Goal: Information Seeking & Learning: Learn about a topic

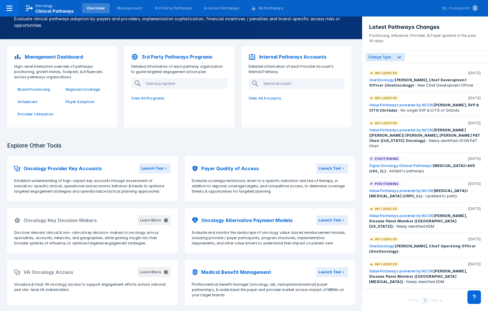
scroll to position [38, 0]
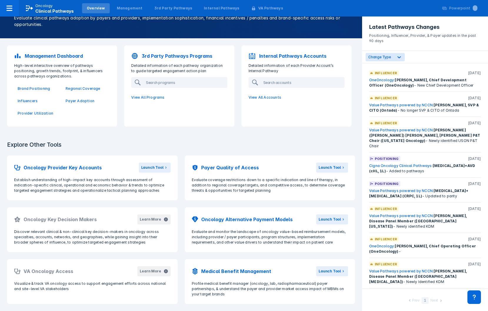
click at [297, 139] on div "Explore Other Tools Oncology Provider Key Accounts Launch Tool Establish unders…" at bounding box center [181, 222] width 362 height 177
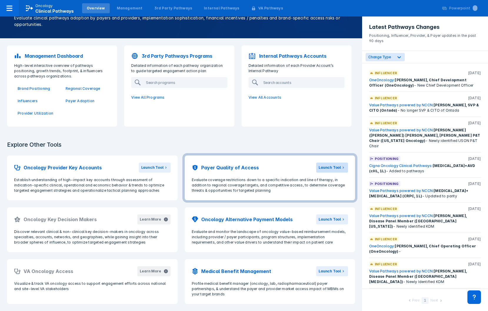
click at [329, 169] on div "Launch Tool" at bounding box center [330, 167] width 22 height 5
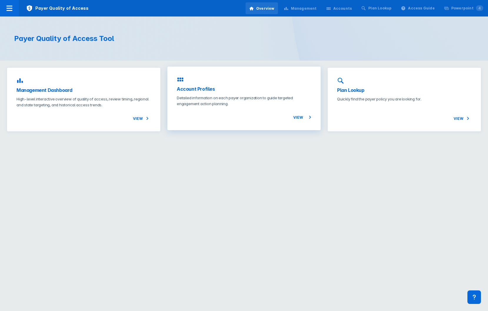
click at [186, 79] on div "Account Profiles Detailed information on each payer organization to guide targe…" at bounding box center [243, 98] width 153 height 64
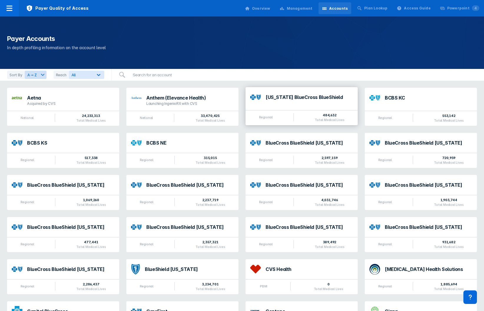
click at [313, 96] on div "[US_STATE] BlueCross BlueShield" at bounding box center [308, 97] width 87 height 5
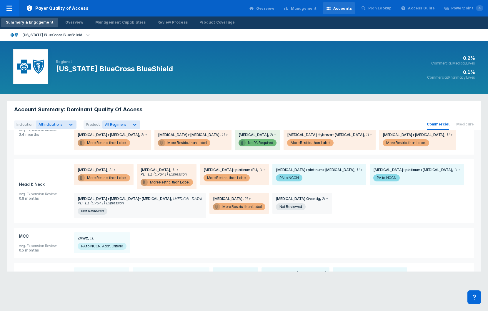
scroll to position [618, 0]
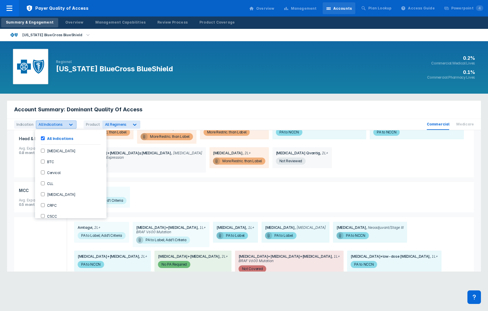
click at [57, 126] on span "All Indications" at bounding box center [51, 124] width 24 height 4
click at [111, 119] on div "Indication 26 results available. Use Up and Down to choose options, press Enter…" at bounding box center [244, 124] width 474 height 11
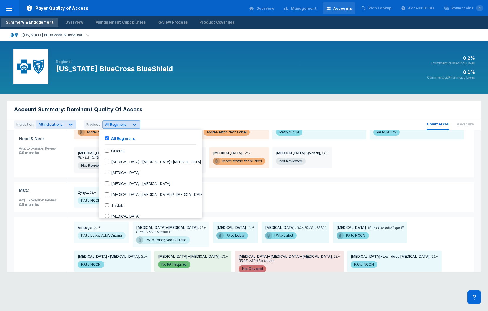
click at [113, 126] on span "All Regimens" at bounding box center [116, 124] width 22 height 4
click at [105, 170] on input "[MEDICAL_DATA]" at bounding box center [107, 172] width 4 height 4
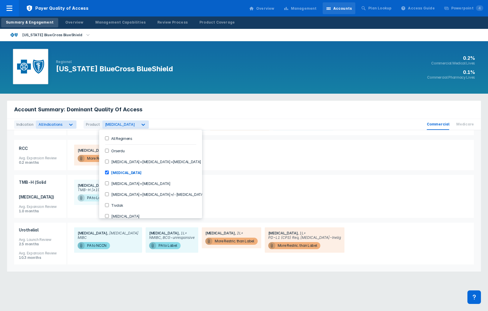
scroll to position [278, 0]
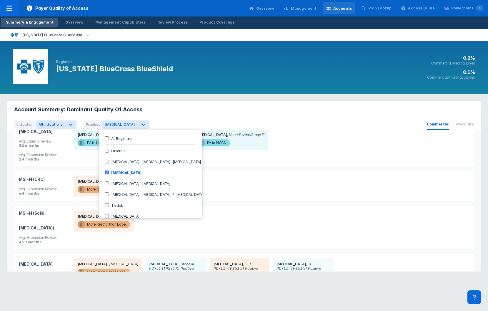
click at [106, 183] on input "[MEDICAL_DATA]+[MEDICAL_DATA]" at bounding box center [107, 183] width 4 height 4
click at [107, 194] on input "[MEDICAL_DATA]+[MEDICAL_DATA]+/-[MEDICAL_DATA]" at bounding box center [107, 194] width 4 height 4
click at [108, 162] on input "Keytruda+gemcitabine+cisplatin" at bounding box center [107, 161] width 4 height 4
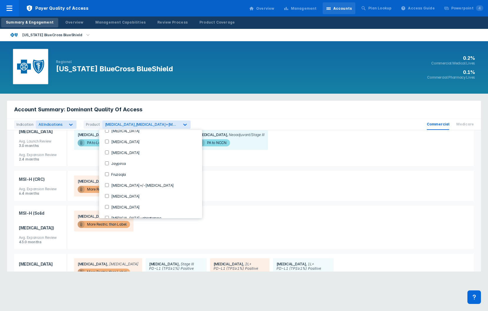
scroll to position [88, 0]
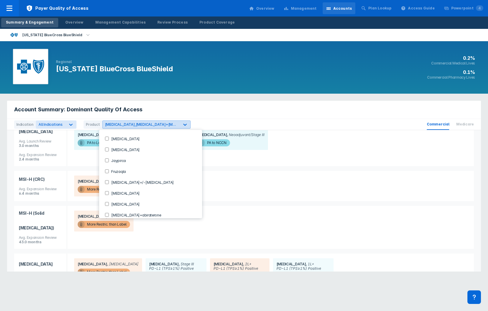
click at [157, 122] on span "Keytruda+chemoradiotherapy," at bounding box center [167, 124] width 63 height 4
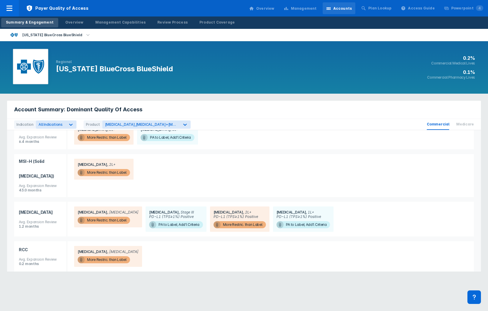
scroll to position [372, 0]
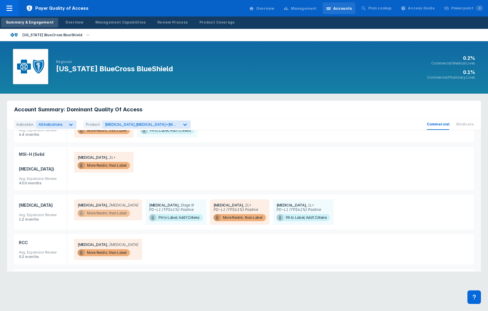
click at [121, 209] on span "More Restric. than Label" at bounding box center [104, 212] width 52 height 7
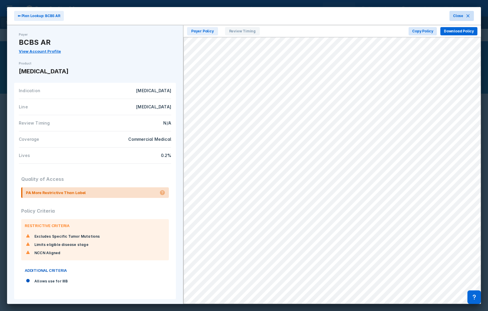
click at [468, 16] on icon at bounding box center [468, 16] width 5 height 5
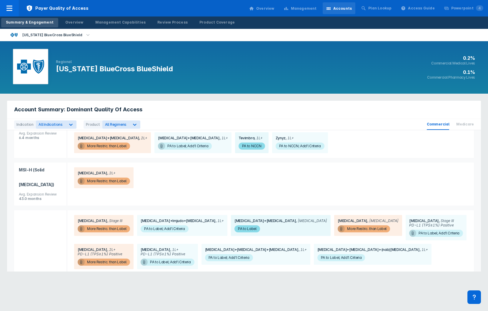
scroll to position [912, 0]
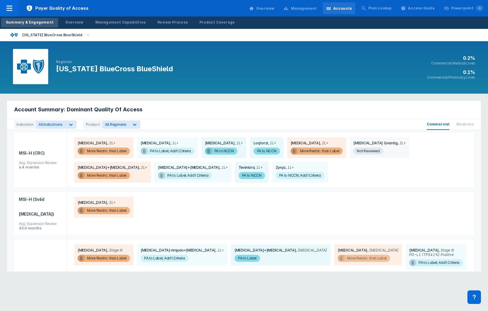
click at [338, 254] on span "More Restric. than Label" at bounding box center [364, 257] width 52 height 7
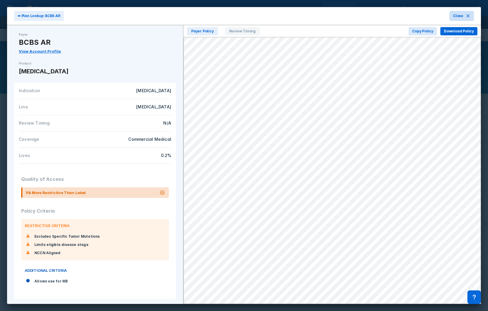
click at [456, 14] on span "Close" at bounding box center [458, 15] width 10 height 5
